Goal: Task Accomplishment & Management: Complete application form

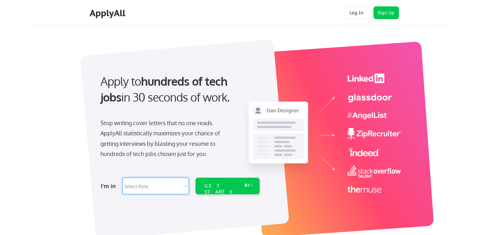
click at [161, 183] on select "Select Role Software Engineering Product Management Customer Success Sales UI/U…" at bounding box center [155, 186] width 66 height 17
select select ""it_security""
click at [122, 178] on select "Select Role Software Engineering Product Management Customer Success Sales UI/U…" at bounding box center [155, 186] width 66 height 17
select select ""it_security""
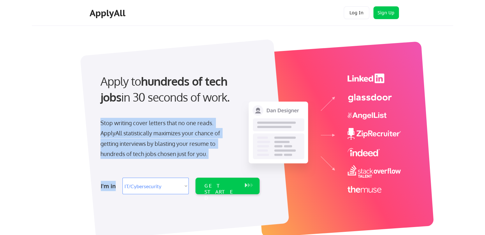
drag, startPoint x: 91, startPoint y: 152, endPoint x: 153, endPoint y: 184, distance: 69.7
click at [153, 184] on div "Apply to hundreds of tech jobs in 30 seconds of work. Stop writing cover letter…" at bounding box center [179, 132] width 178 height 130
click at [153, 184] on select "Select Role Software Engineering Product Management Customer Success Sales UI/U…" at bounding box center [155, 186] width 66 height 17
select select ""technical_project_program_mgmt""
click at [122, 178] on select "Select Role Software Engineering Product Management Customer Success Sales UI/U…" at bounding box center [155, 186] width 66 height 17
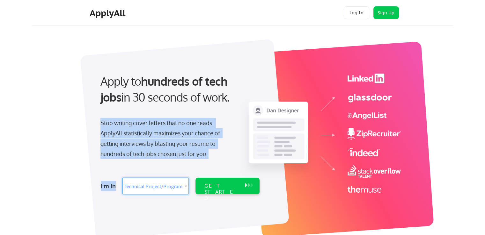
select select ""technical_project_program_mgmt""
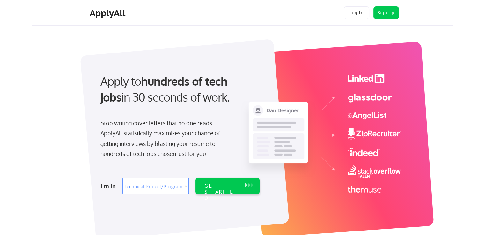
click at [61, 142] on div "Apply to hundreds of tech jobs in 30 seconds of work. Stop writing cover letter…" at bounding box center [247, 136] width 412 height 211
click at [146, 192] on select "Select Role Software Engineering Product Management Customer Success Sales UI/U…" at bounding box center [155, 186] width 66 height 17
select select ""design""
click at [122, 178] on select "Select Role Software Engineering Product Management Customer Success Sales UI/U…" at bounding box center [155, 186] width 66 height 17
select select ""design""
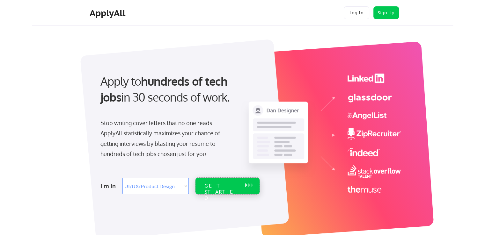
click at [233, 189] on div "GET STARTED" at bounding box center [221, 192] width 34 height 18
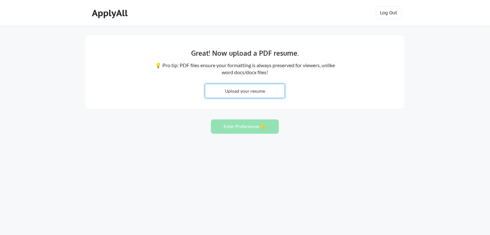
click at [268, 88] on input "file" at bounding box center [244, 91] width 79 height 14
type input "C:\fakepath\NMBR1 (6).pdf"
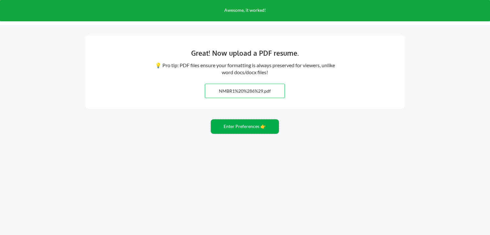
click at [245, 127] on button "Enter Preferences 👉" at bounding box center [245, 127] width 68 height 14
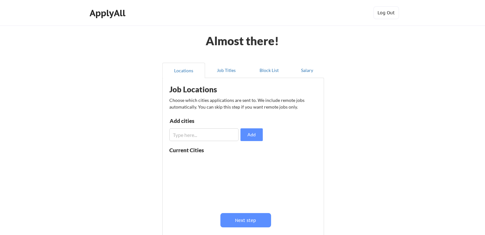
click at [382, 82] on div "Almost there! Locations Job Titles Block List Salary Job Locations Choose which…" at bounding box center [242, 156] width 485 height 312
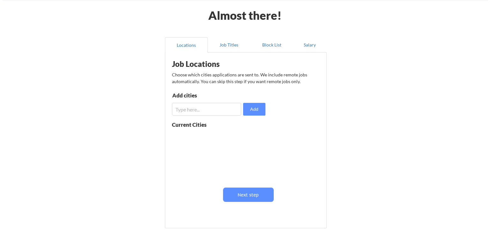
scroll to position [38, 0]
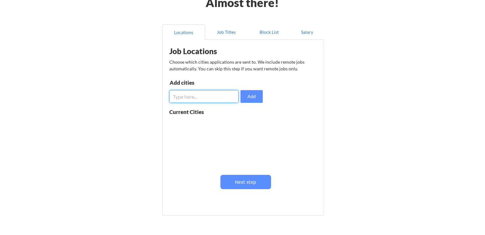
click at [218, 92] on input "input" at bounding box center [203, 96] width 69 height 13
type input "[US_STATE][GEOGRAPHIC_DATA]"
click at [249, 98] on button "Add" at bounding box center [251, 96] width 22 height 13
click at [221, 92] on input "input" at bounding box center [203, 96] width 69 height 13
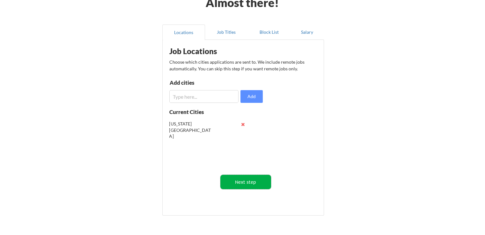
click at [256, 181] on button "Next step" at bounding box center [245, 182] width 51 height 14
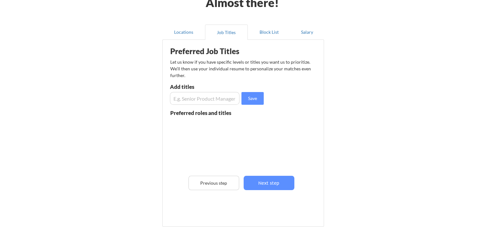
click at [212, 98] on input "input" at bounding box center [205, 98] width 70 height 13
click at [274, 183] on button "Next step" at bounding box center [269, 183] width 51 height 14
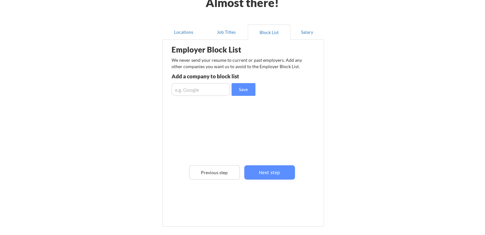
click at [279, 151] on div "Employer Block List We never send your resume to current or past employers. Add…" at bounding box center [243, 123] width 155 height 165
click at [282, 167] on button "Next step" at bounding box center [269, 172] width 51 height 14
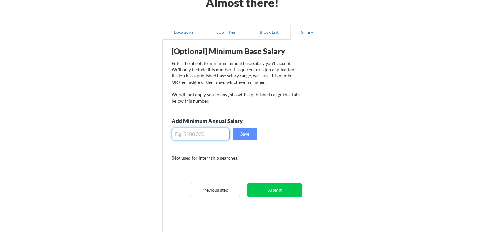
click at [218, 137] on input "input" at bounding box center [201, 134] width 58 height 13
type input "$60,000"
click at [250, 136] on button "Save" at bounding box center [245, 134] width 24 height 13
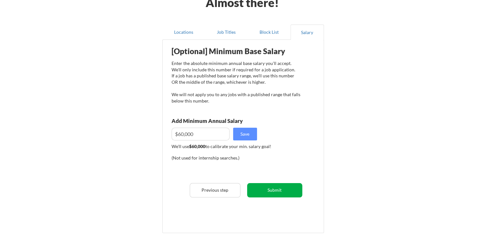
click at [293, 189] on button "Submit" at bounding box center [274, 190] width 55 height 14
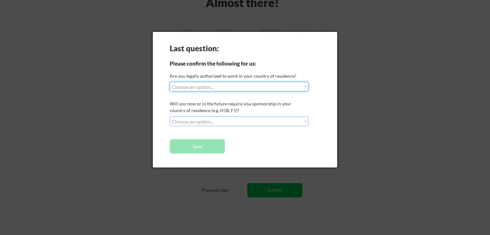
click at [290, 84] on select "Choose an option... Yes, I am a [DEMOGRAPHIC_DATA] Citizen Yes, I am a [DEMOGRA…" at bounding box center [239, 87] width 139 height 10
select select ""yes__i_am_a_[DEMOGRAPHIC_DATA]""
click at [170, 82] on select "Choose an option... Yes, I am a [DEMOGRAPHIC_DATA] Citizen Yes, I am a [DEMOGRA…" at bounding box center [239, 87] width 139 height 10
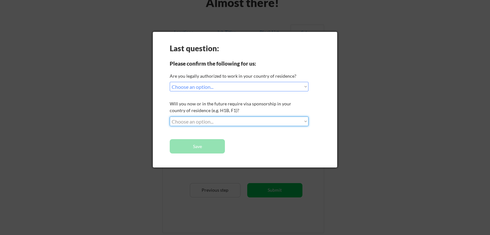
click at [273, 124] on select "Choose an option... No, I will not need sponsorship Yes, I will need sponsorship" at bounding box center [239, 122] width 139 height 10
select select ""no__i_will_not_need_sponsorship""
click at [170, 117] on select "Choose an option... No, I will not need sponsorship Yes, I will need sponsorship" at bounding box center [239, 122] width 139 height 10
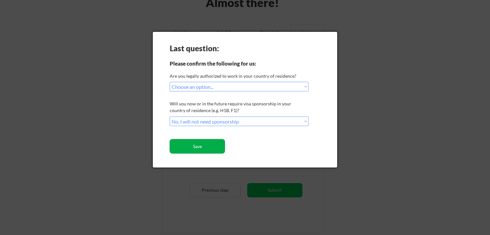
click at [217, 143] on button "Save" at bounding box center [197, 146] width 55 height 14
